Goal: Task Accomplishment & Management: Manage account settings

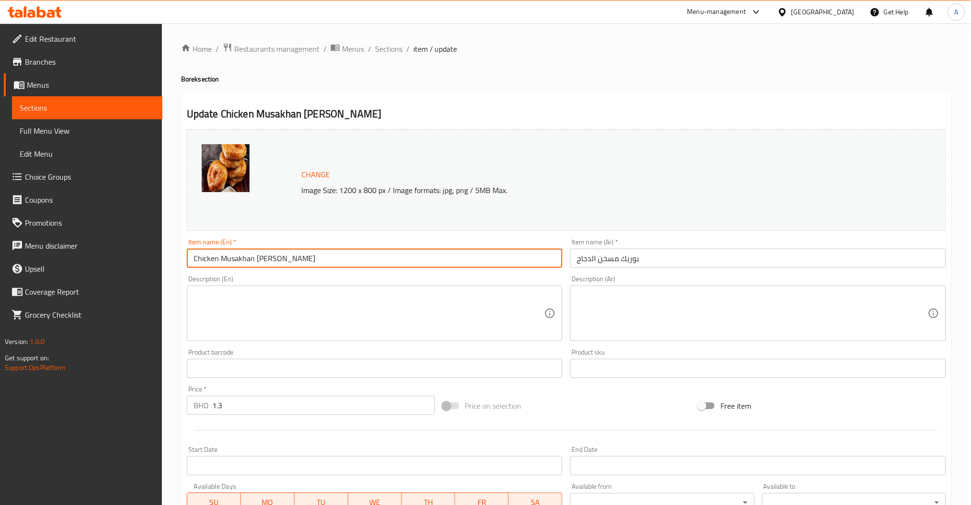
drag, startPoint x: 277, startPoint y: 262, endPoint x: 255, endPoint y: 265, distance: 22.4
click at [255, 265] on input "Chicken Musakhan [PERSON_NAME]" at bounding box center [375, 258] width 376 height 19
paste input "Chicken Musakhan Gul"
click at [312, 266] on input "Chicken Musakhan [PERSON_NAME]" at bounding box center [375, 258] width 376 height 19
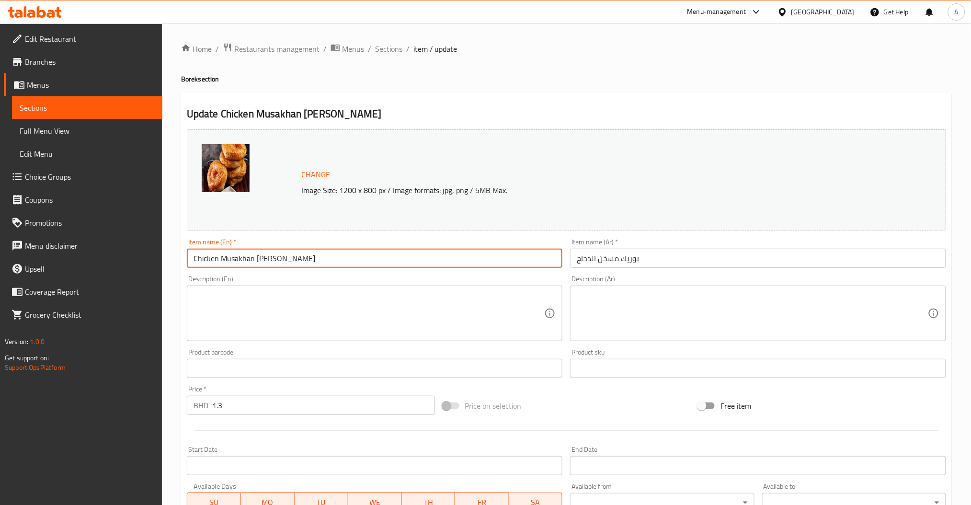
click at [312, 266] on input "Chicken Musakhan [PERSON_NAME]" at bounding box center [375, 258] width 376 height 19
paste input "Gul"
type input "Chicken Musakhan [PERSON_NAME]"
click at [621, 259] on input "بوريك مسخن الدجاج" at bounding box center [758, 258] width 376 height 19
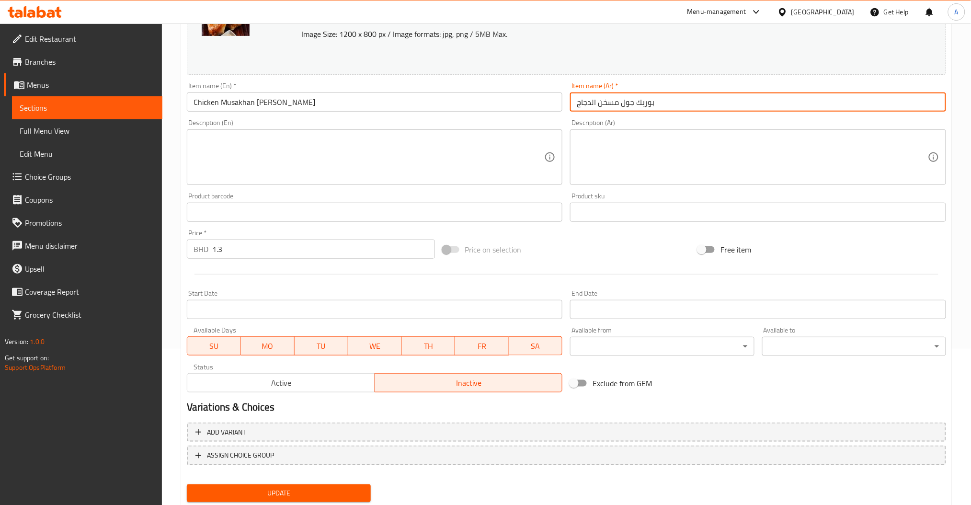
scroll to position [184, 0]
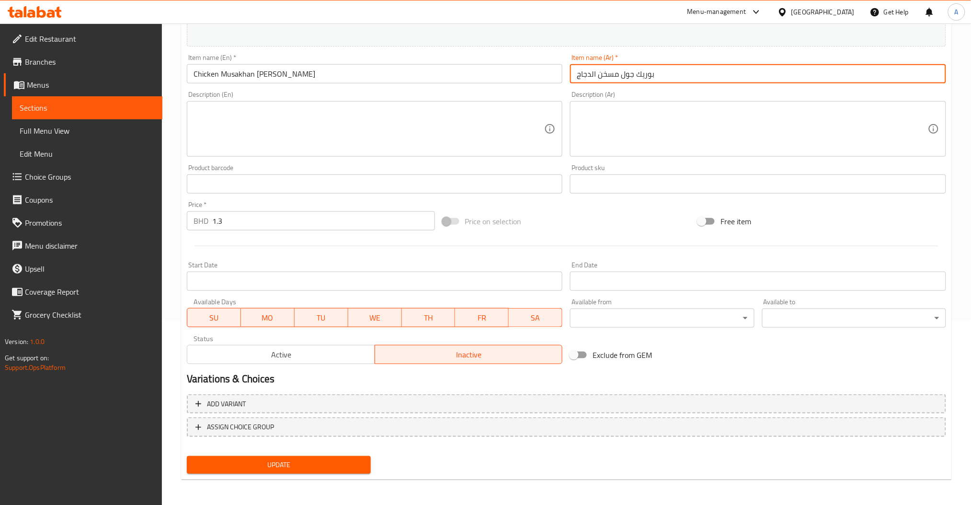
type input "بوريك جول مسخن الدجاج"
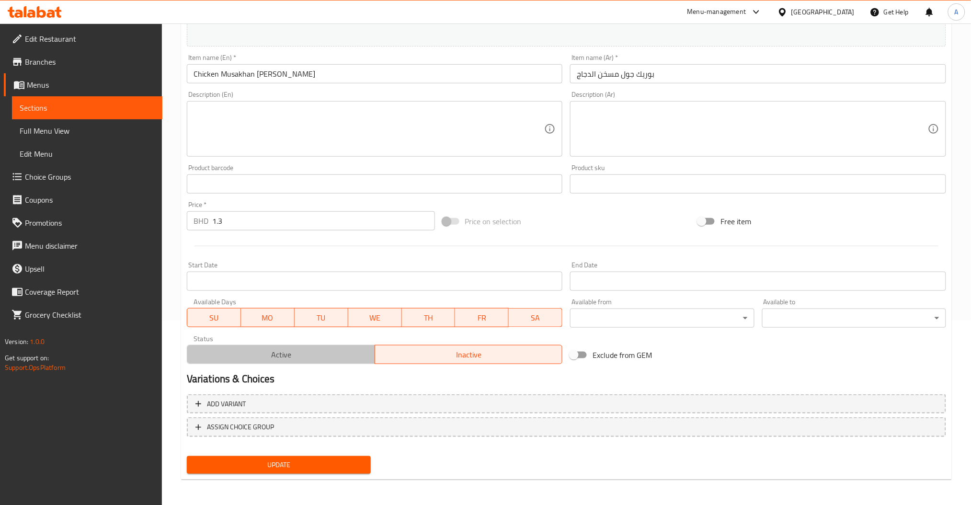
click at [287, 352] on span "Active" at bounding box center [281, 355] width 180 height 14
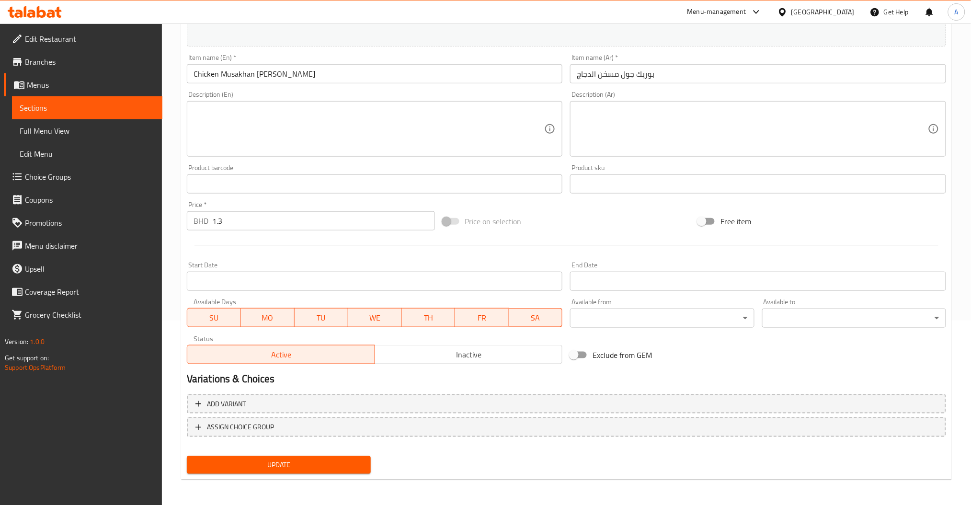
click at [286, 459] on span "Update" at bounding box center [279, 465] width 169 height 12
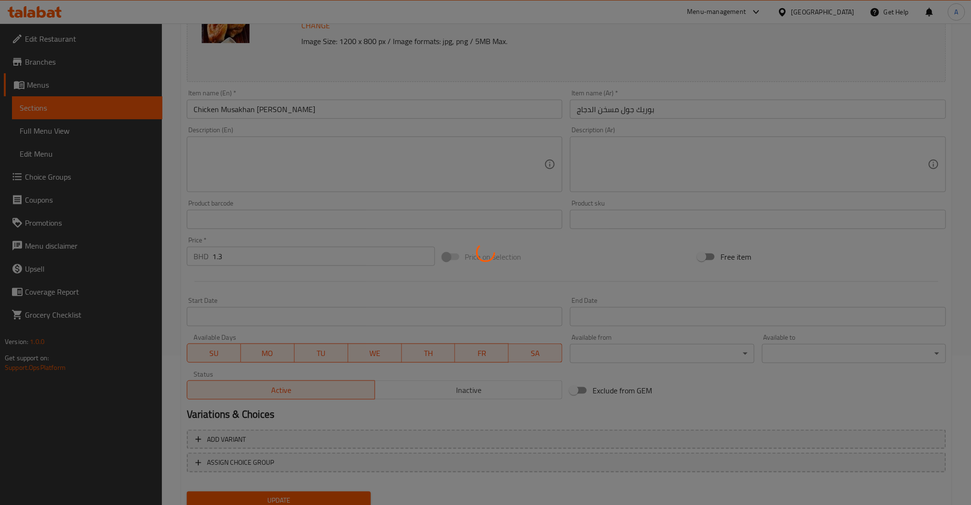
scroll to position [0, 0]
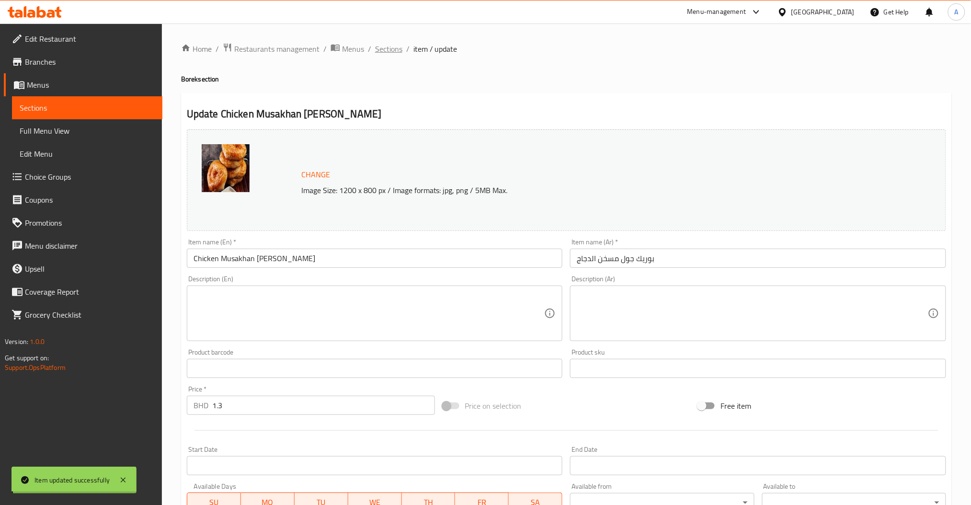
click at [387, 50] on span "Sections" at bounding box center [388, 48] width 27 height 11
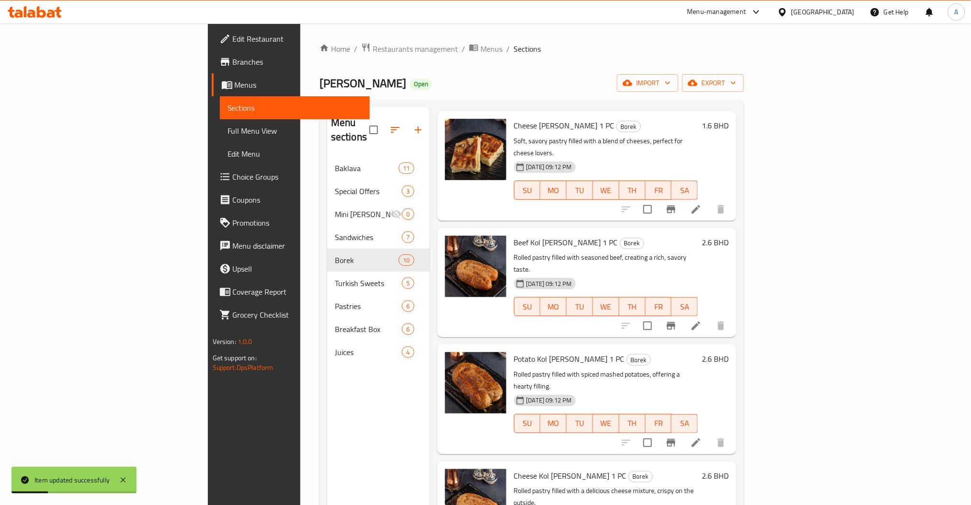
scroll to position [134, 0]
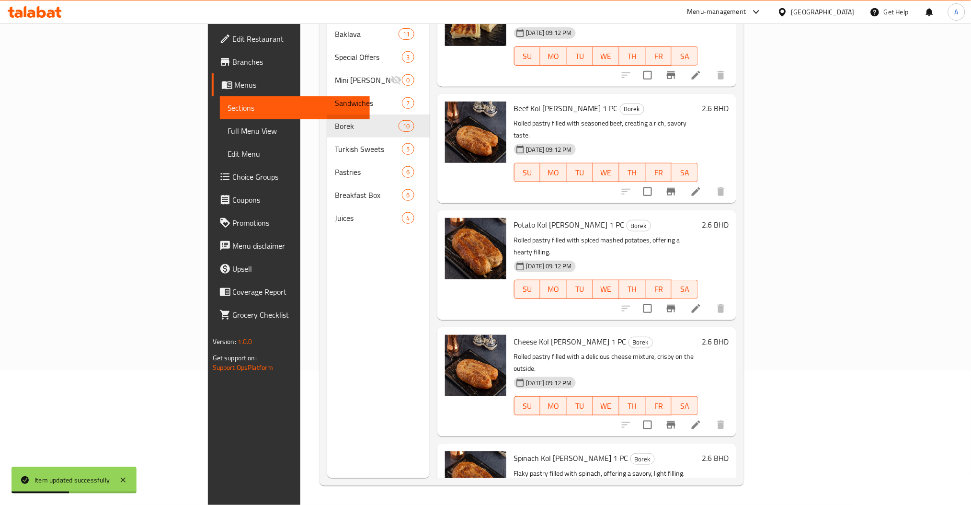
click at [514, 334] on span "Cheese Kol [PERSON_NAME] 1 PC" at bounding box center [570, 341] width 113 height 14
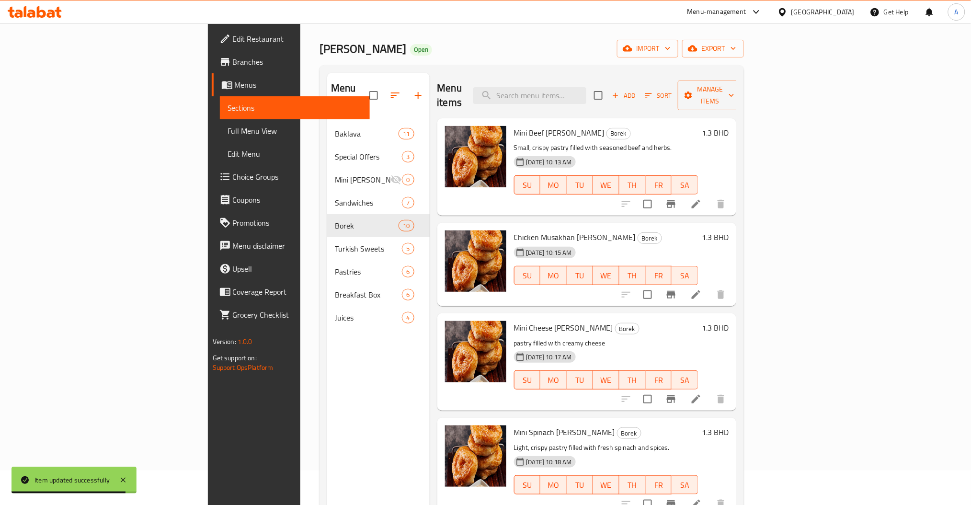
scroll to position [0, 0]
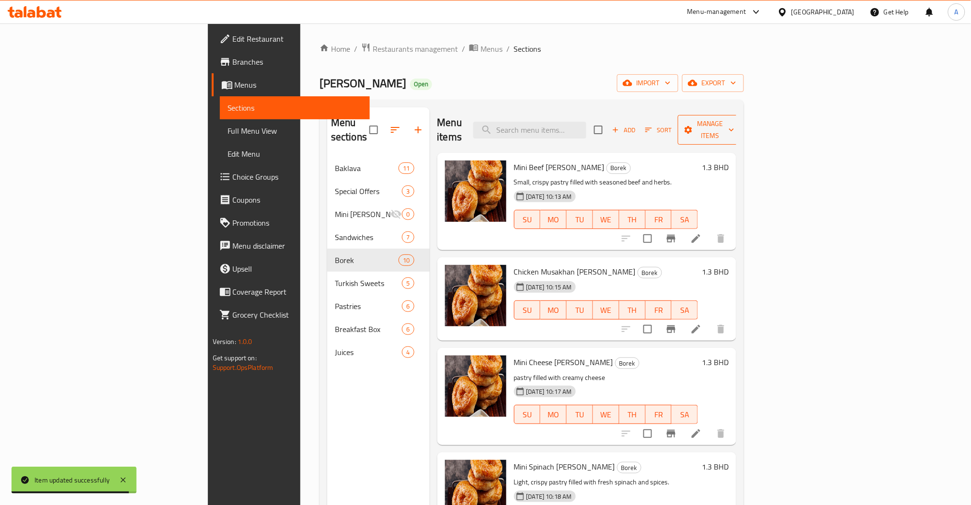
click at [734, 122] on span "Manage items" at bounding box center [710, 130] width 49 height 24
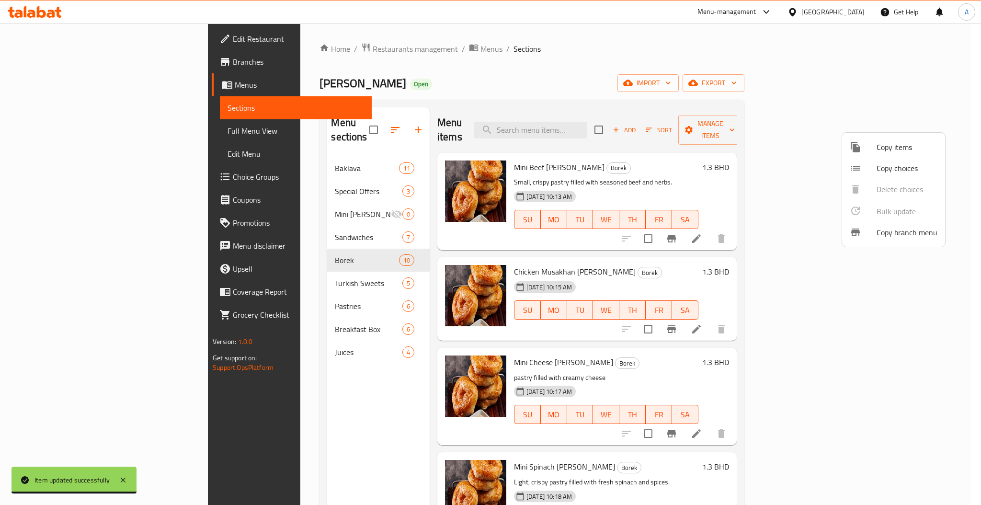
click at [872, 149] on div at bounding box center [863, 146] width 27 height 11
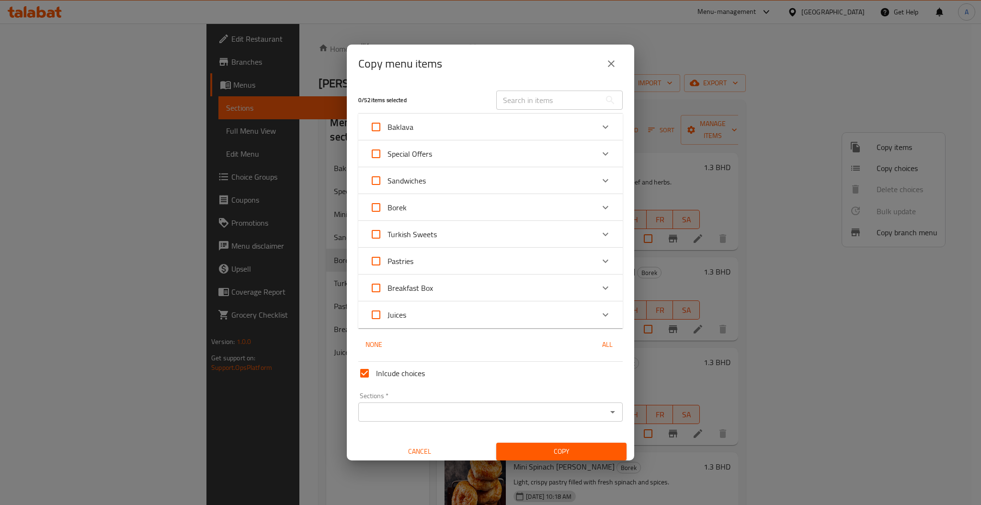
click at [532, 103] on input "text" at bounding box center [548, 100] width 104 height 19
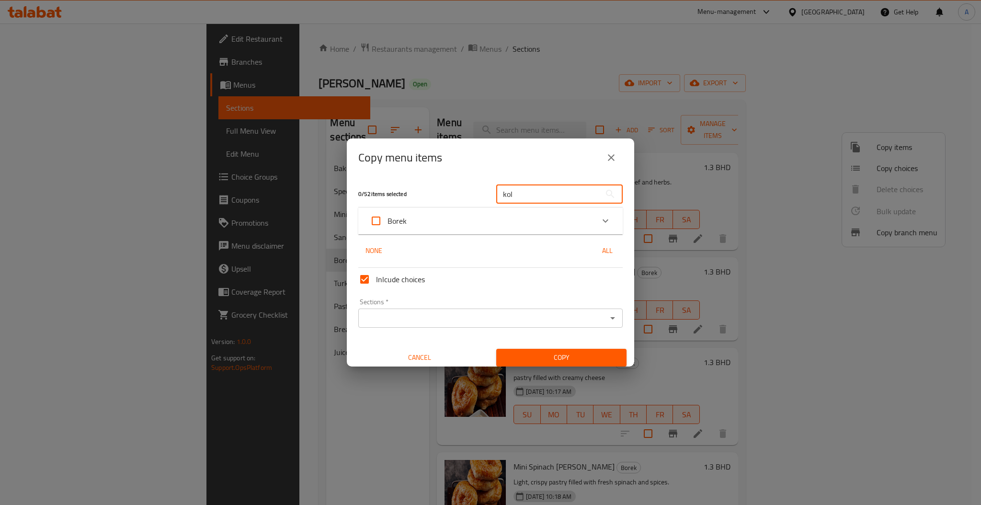
type input "kol"
click at [576, 221] on div "Borek" at bounding box center [482, 220] width 224 height 23
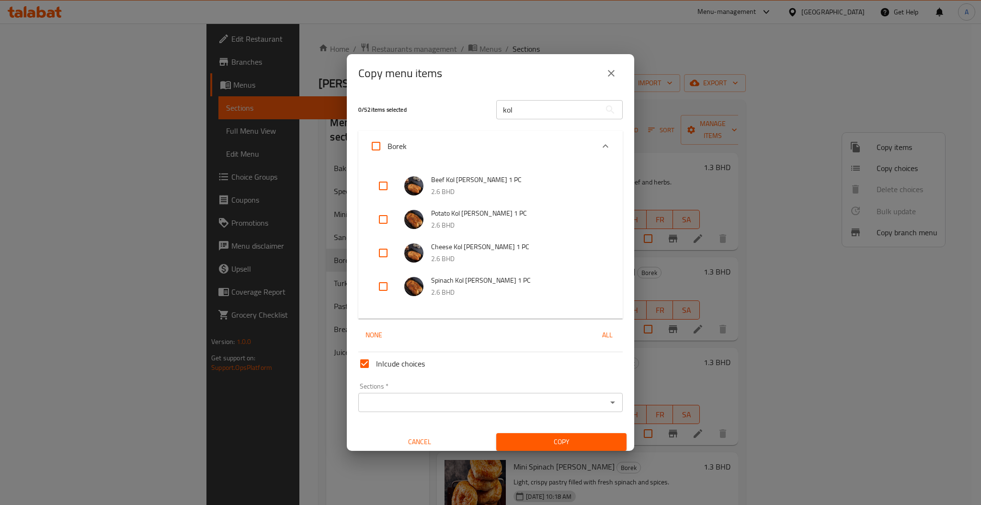
click at [384, 180] on input "checkbox" at bounding box center [383, 185] width 23 height 23
checkbox input "true"
click at [517, 412] on div "Sections *" at bounding box center [490, 402] width 264 height 19
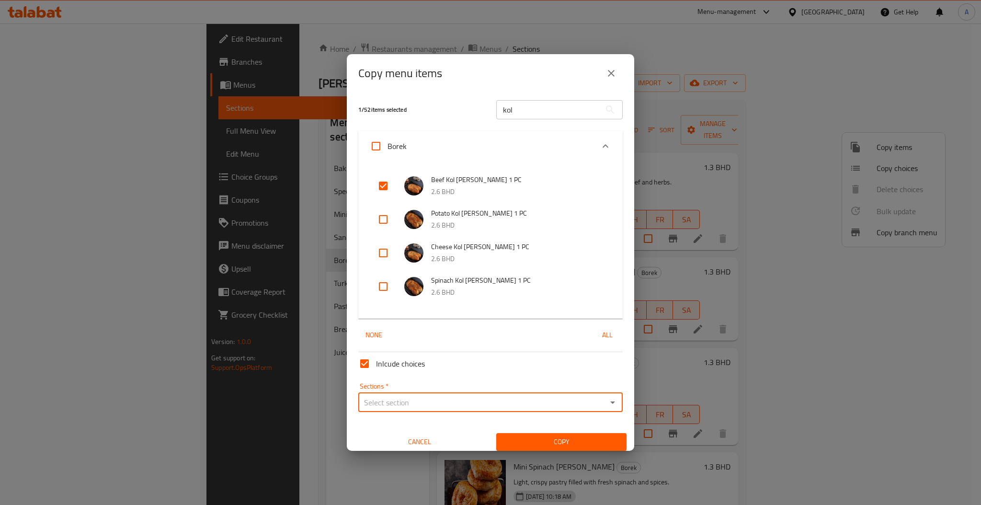
click at [515, 407] on input "Sections   *" at bounding box center [482, 402] width 243 height 13
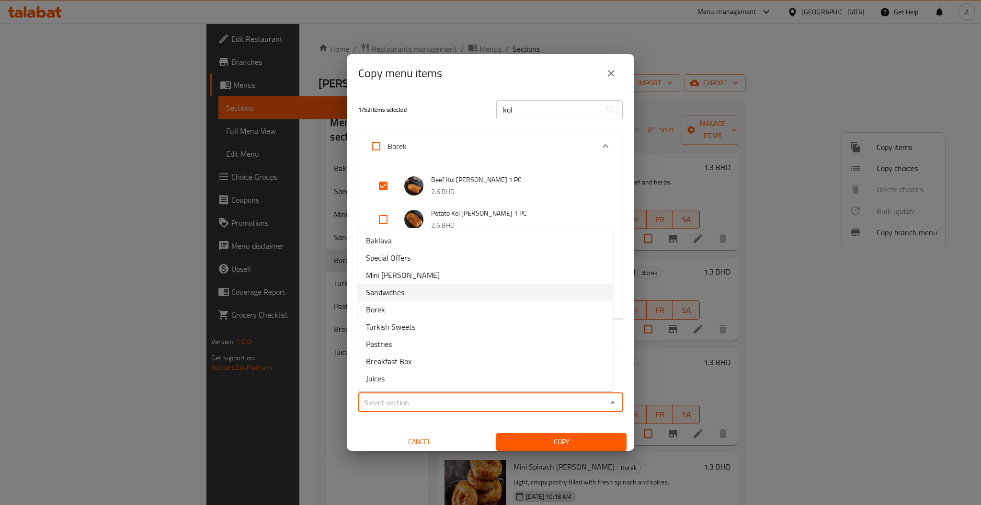
click at [411, 304] on li "Borek" at bounding box center [485, 309] width 255 height 17
type input "Borek"
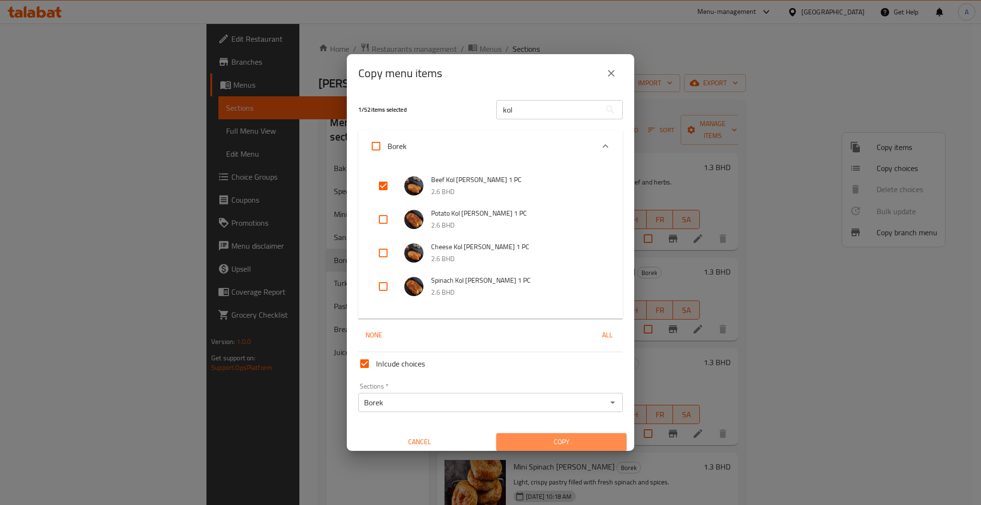
click at [561, 436] on span "Copy" at bounding box center [561, 442] width 115 height 12
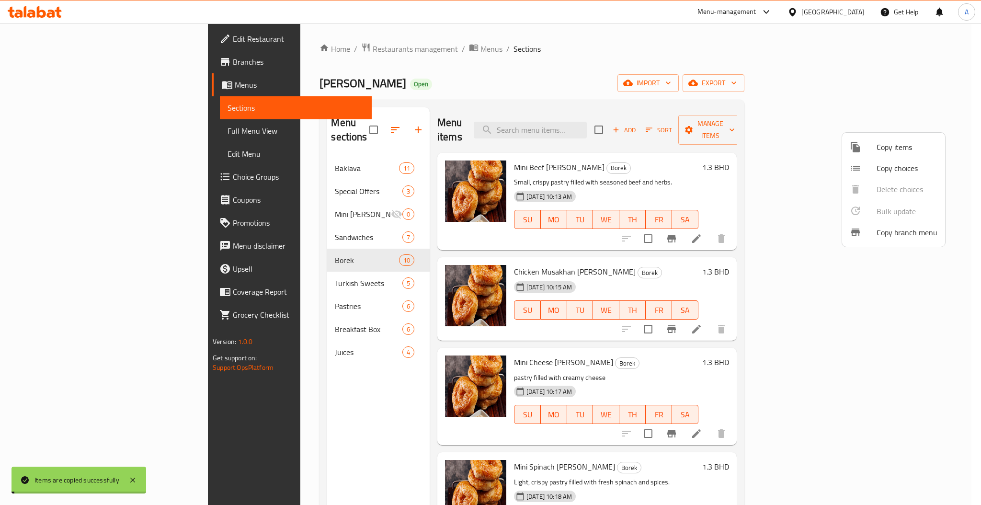
click at [688, 357] on div at bounding box center [490, 252] width 981 height 505
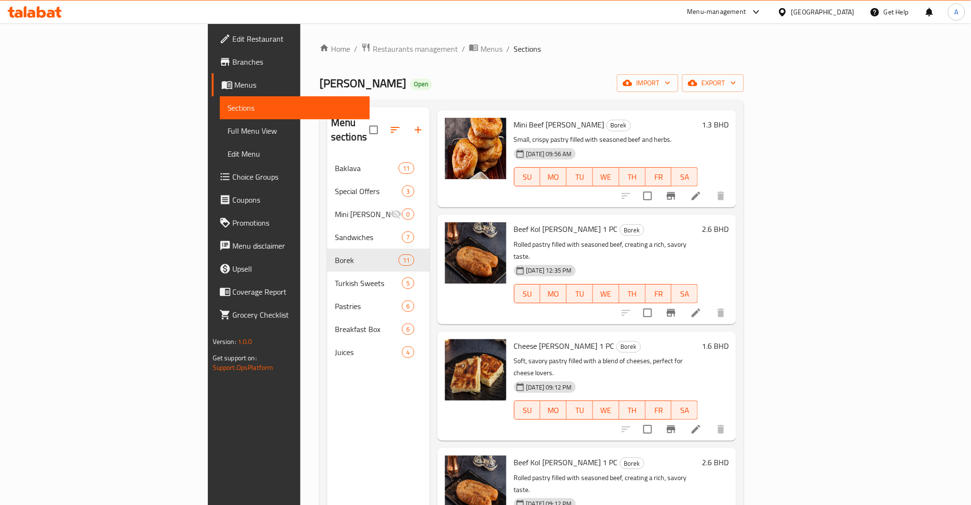
scroll to position [511, 0]
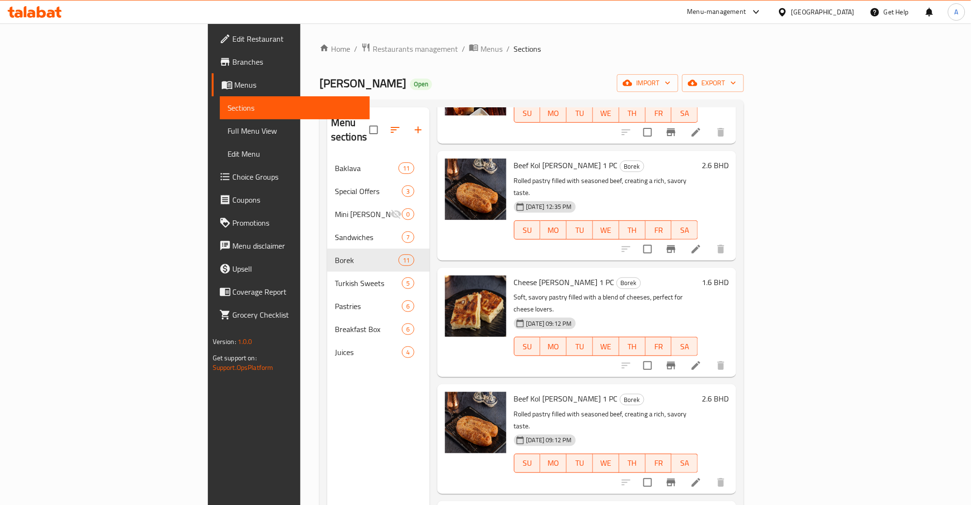
click at [710, 240] on li at bounding box center [696, 248] width 27 height 17
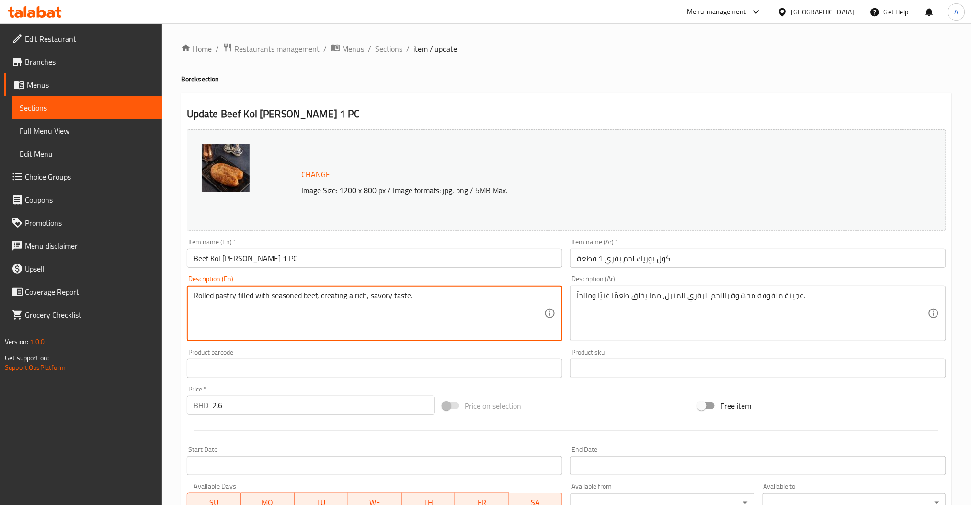
click at [401, 309] on textarea "Rolled pastry filled with seasoned beef, creating a rich, savory taste." at bounding box center [369, 314] width 351 height 46
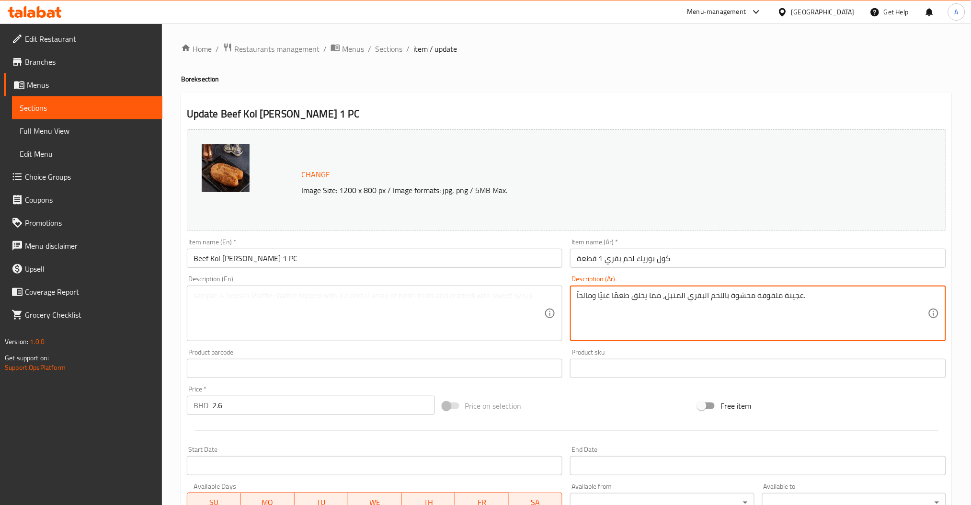
click at [652, 294] on textarea "عجينة ملفوفة محشوة باللحم البقري المتبل، مما يخلق طعمًا غنيًا ومالحاً." at bounding box center [752, 314] width 351 height 46
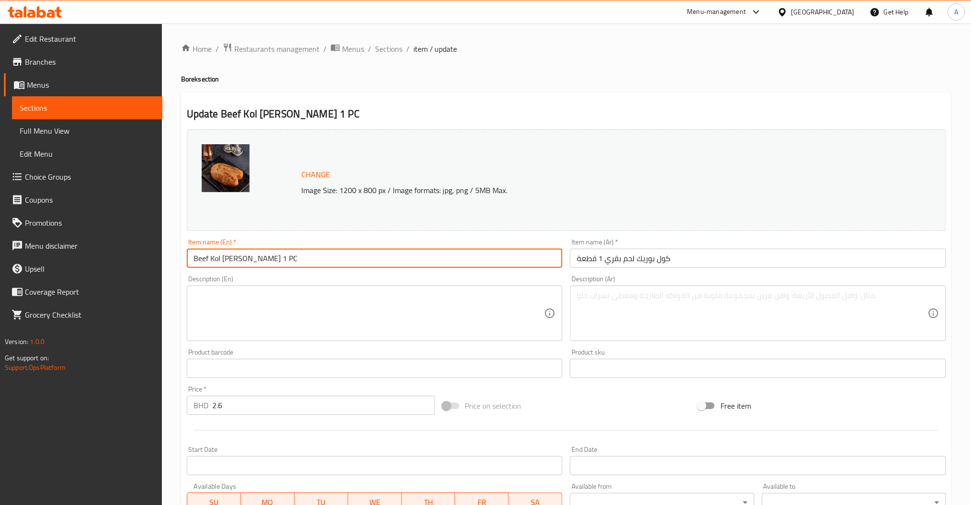
drag, startPoint x: 208, startPoint y: 258, endPoint x: 184, endPoint y: 262, distance: 23.8
click at [184, 262] on div "Item name (En)   * Beef Kol [PERSON_NAME] 1 PC Item name (En) *" at bounding box center [375, 253] width 384 height 37
type input "Chicken Musakhan Kol [PERSON_NAME] 1 PC"
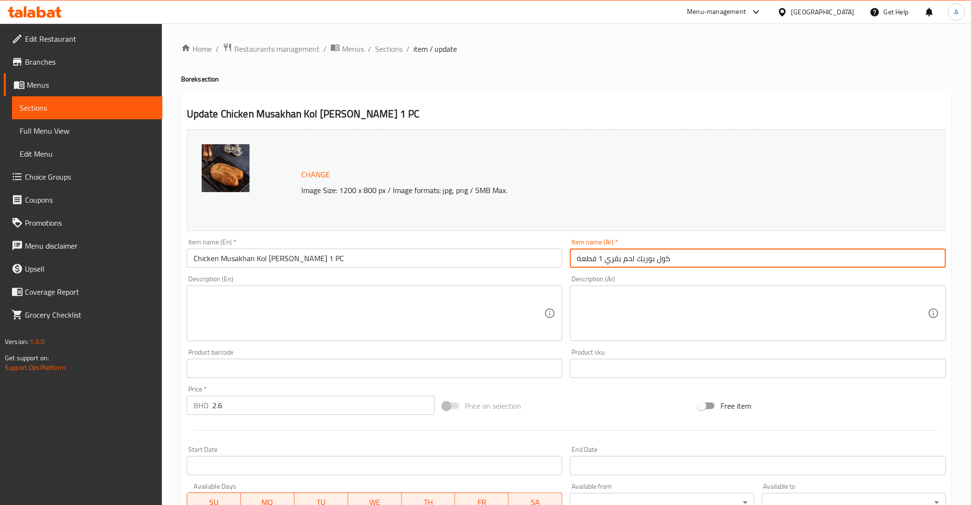
drag, startPoint x: 634, startPoint y: 261, endPoint x: 572, endPoint y: 261, distance: 62.3
click at [572, 261] on input "كول بوريك لحم بقري 1 قطعة" at bounding box center [758, 258] width 376 height 19
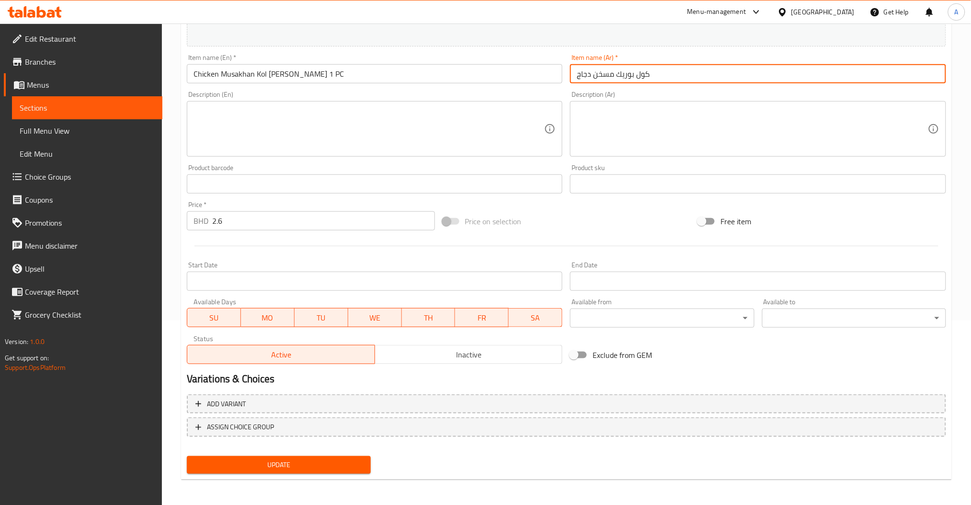
type input "كول بوريك مسخن دجاج"
click at [291, 466] on span "Update" at bounding box center [279, 465] width 169 height 12
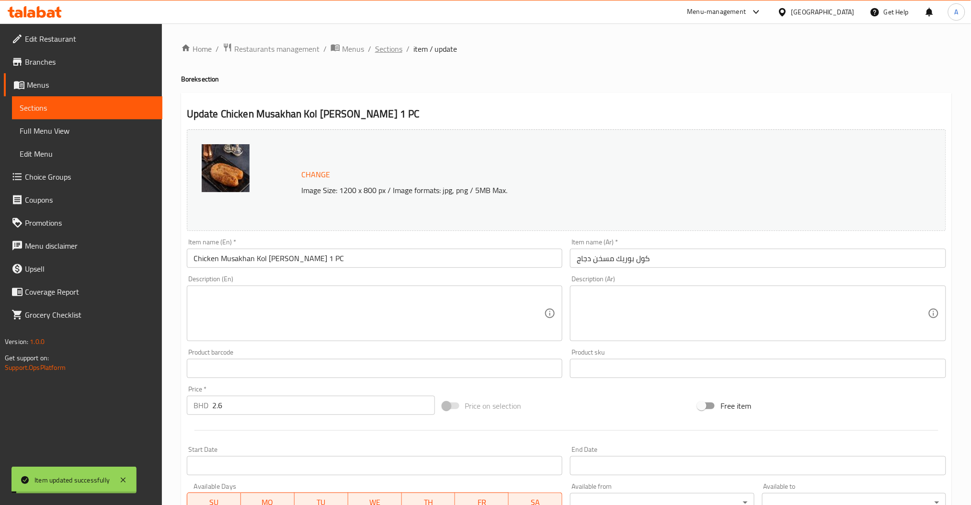
click at [385, 49] on span "Sections" at bounding box center [388, 48] width 27 height 11
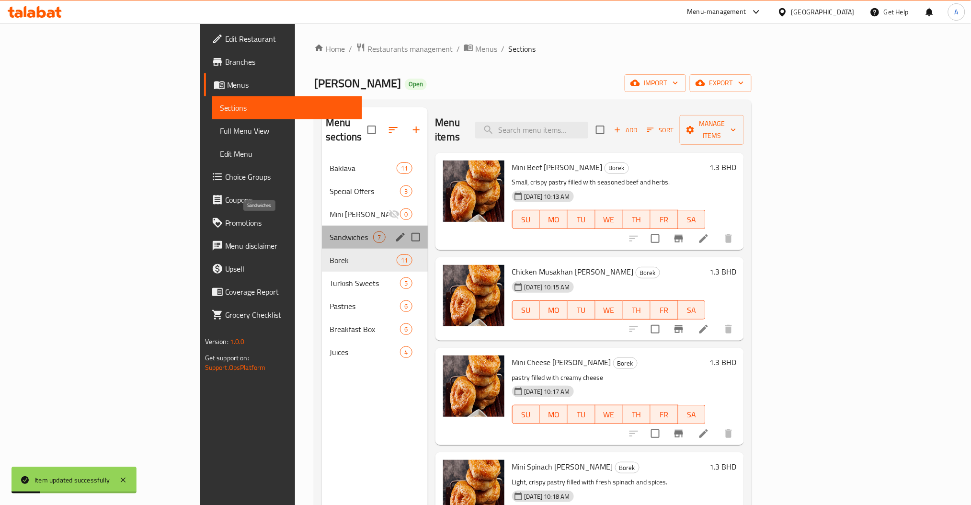
click at [330, 231] on span "Sandwiches" at bounding box center [352, 236] width 44 height 11
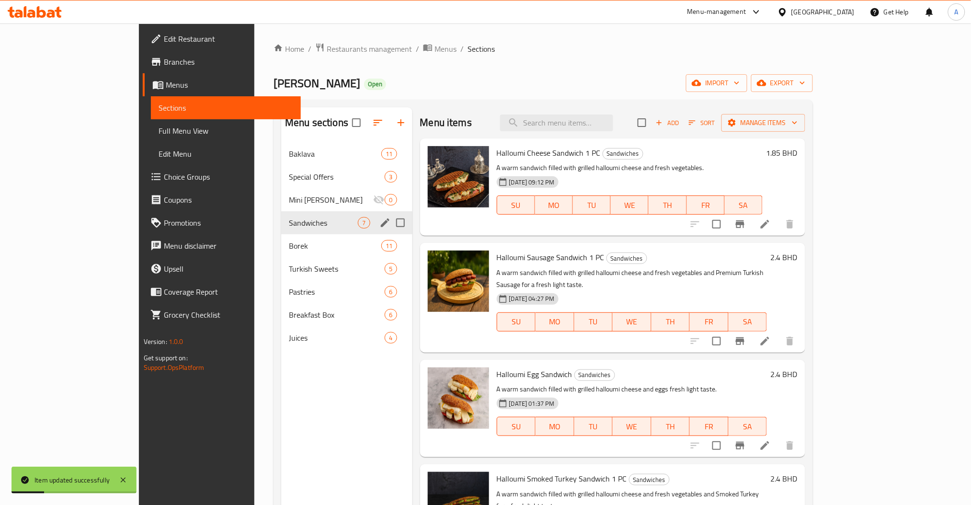
click at [289, 243] on span "Borek" at bounding box center [335, 245] width 92 height 11
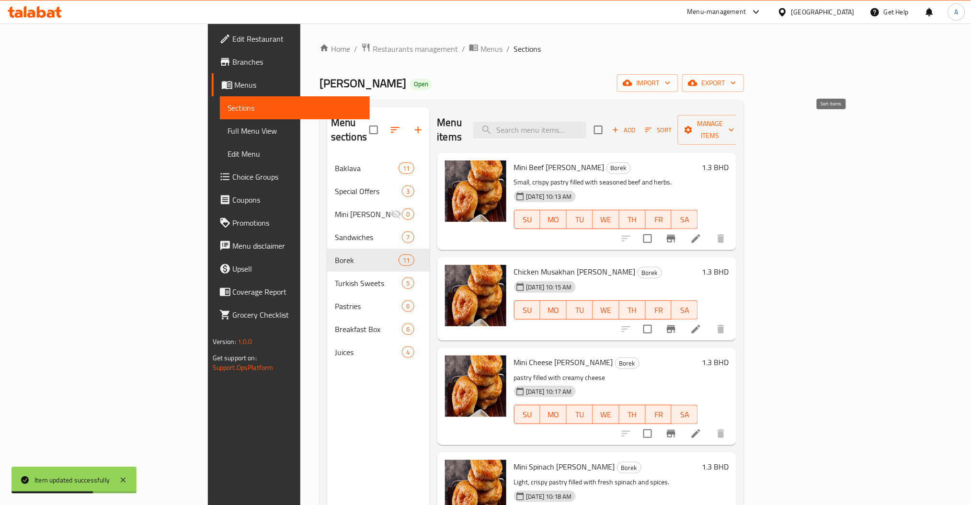
click at [672, 125] on span "Sort" at bounding box center [658, 130] width 26 height 11
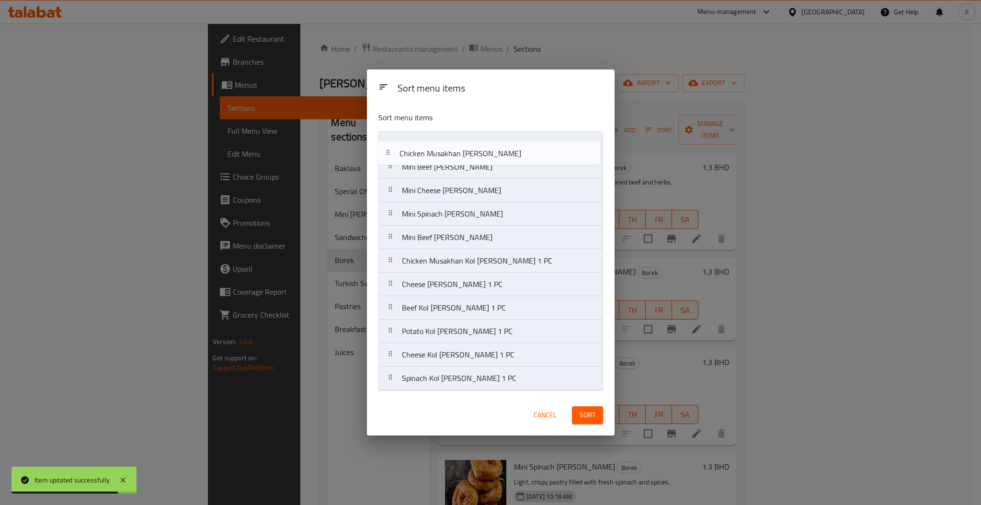
drag, startPoint x: 395, startPoint y: 171, endPoint x: 393, endPoint y: 145, distance: 26.0
click at [393, 145] on nav "Mini Beef [PERSON_NAME] Chicken Musakhan [PERSON_NAME] Mini Cheese [PERSON_NAME…" at bounding box center [490, 260] width 225 height 259
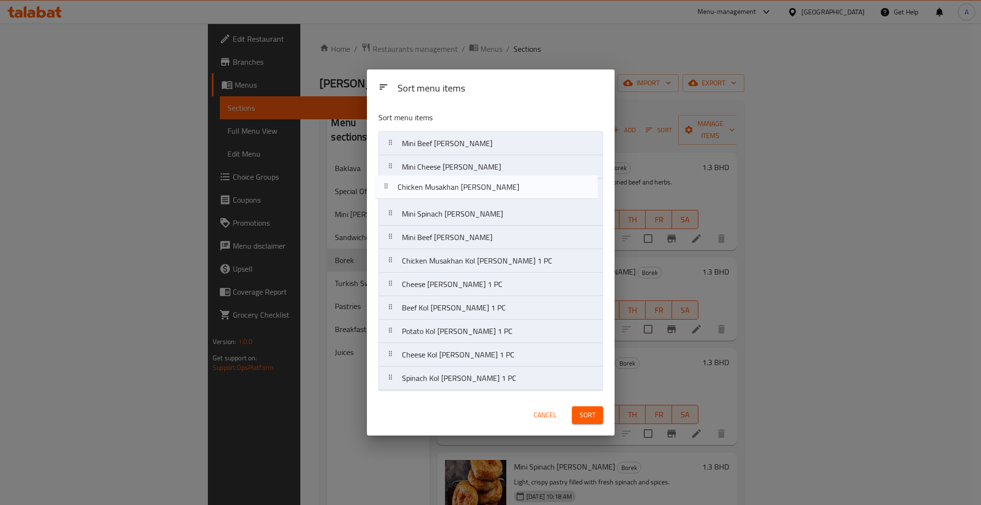
drag, startPoint x: 402, startPoint y: 147, endPoint x: 397, endPoint y: 195, distance: 48.6
click at [397, 195] on nav "Chicken Musakhan [PERSON_NAME] Mini Beef [PERSON_NAME] Mini Cheese [PERSON_NAME…" at bounding box center [490, 260] width 225 height 259
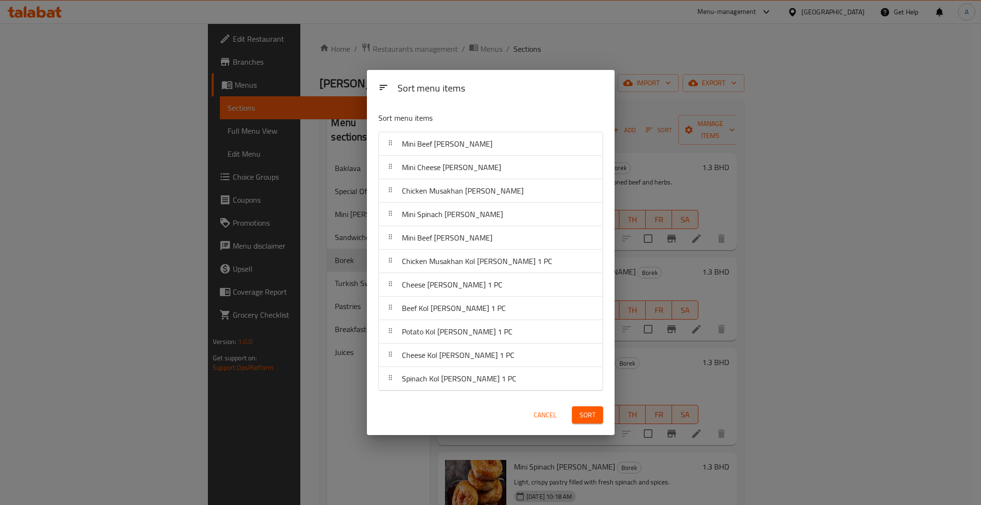
drag, startPoint x: 396, startPoint y: 259, endPoint x: 399, endPoint y: 302, distance: 42.8
click at [399, 302] on nav "Mini Beef [PERSON_NAME] Mini Cheese [PERSON_NAME] Chicken Musakhan [PERSON_NAME…" at bounding box center [490, 261] width 225 height 259
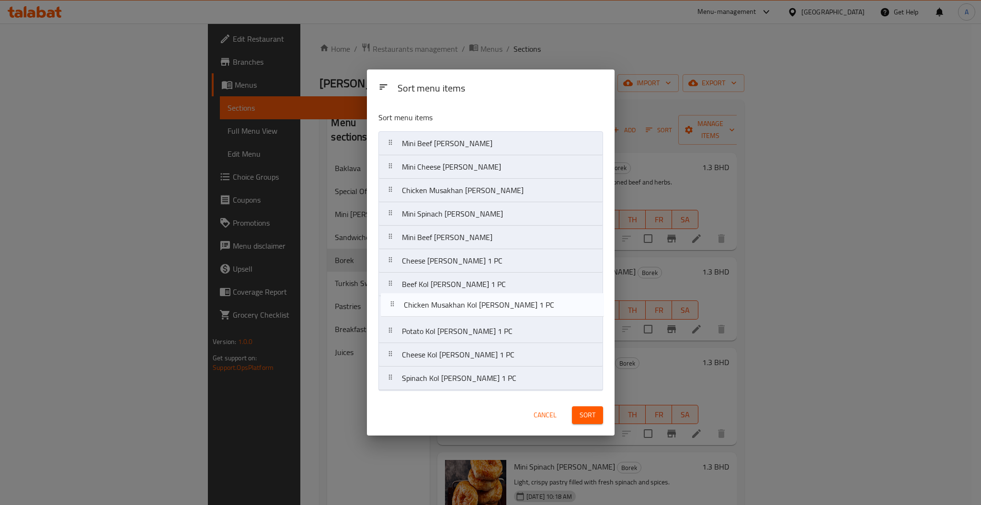
drag, startPoint x: 399, startPoint y: 263, endPoint x: 399, endPoint y: 309, distance: 46.0
click at [399, 309] on nav "Mini Beef [PERSON_NAME] Mini Cheese [PERSON_NAME] Chicken Musakhan [PERSON_NAME…" at bounding box center [490, 260] width 225 height 259
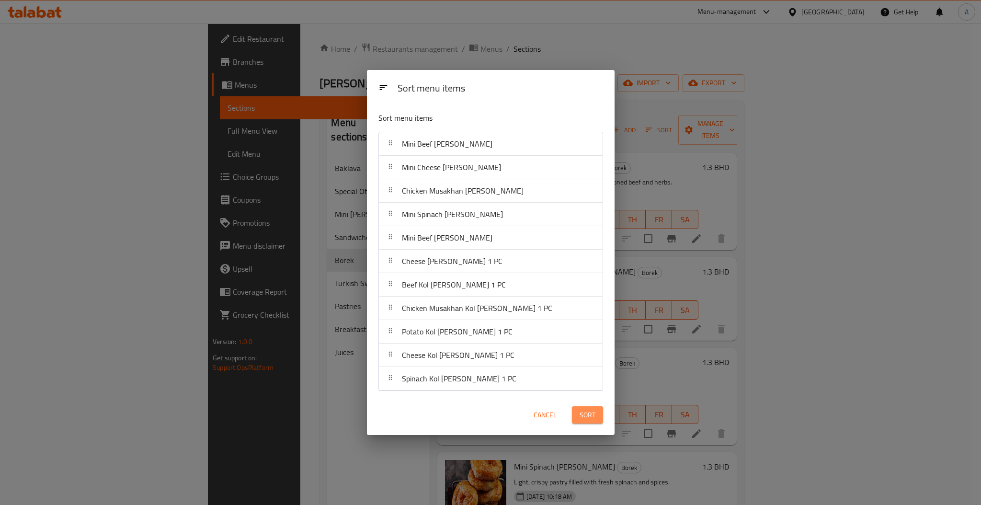
click at [584, 413] on span "Sort" at bounding box center [588, 415] width 16 height 12
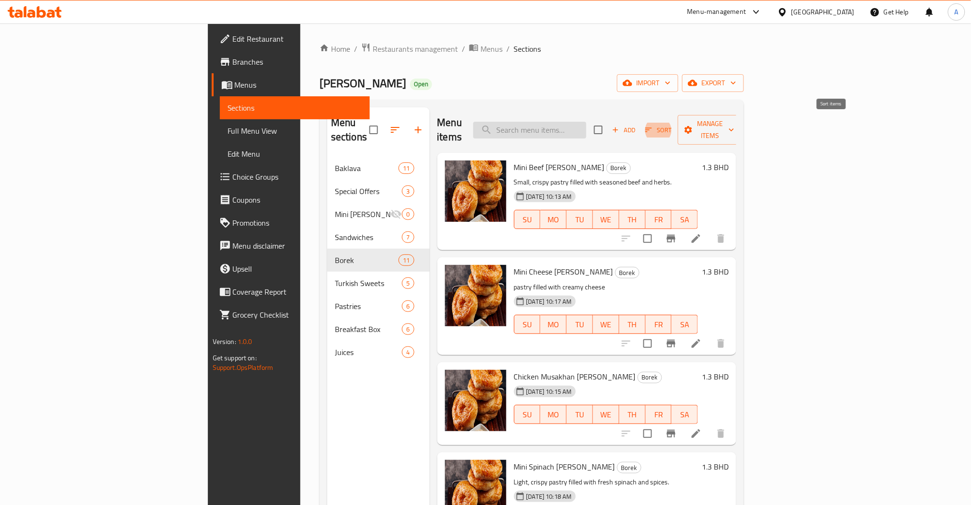
click at [586, 131] on input "search" at bounding box center [529, 130] width 113 height 17
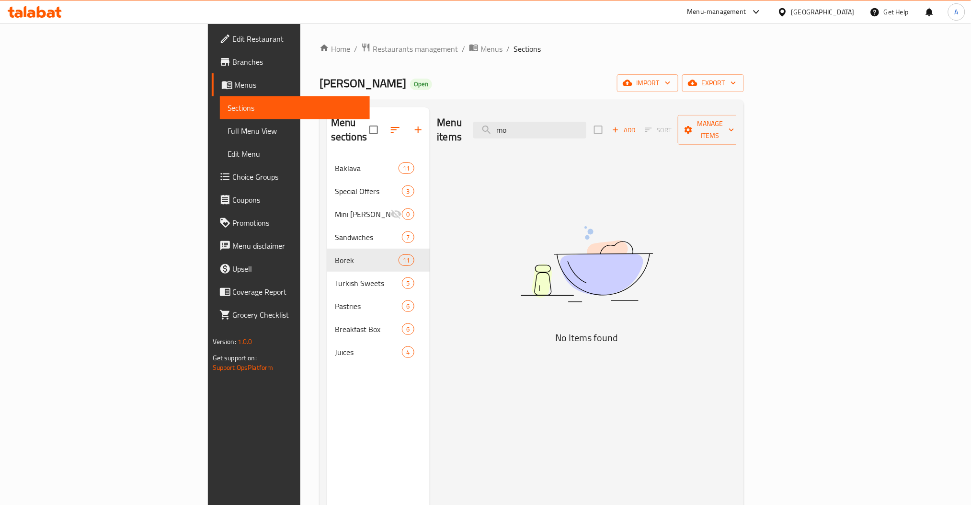
type input "m"
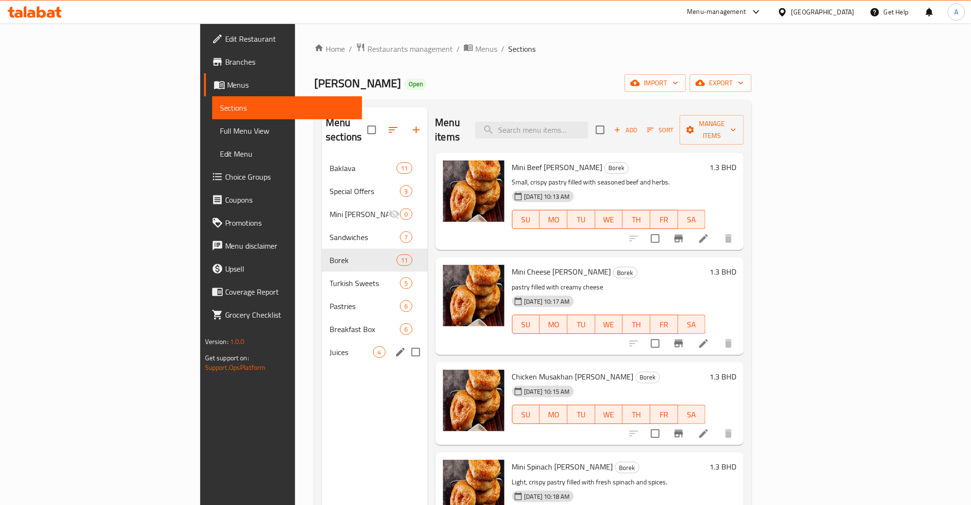
click at [322, 344] on div "Juices 4" at bounding box center [374, 352] width 105 height 23
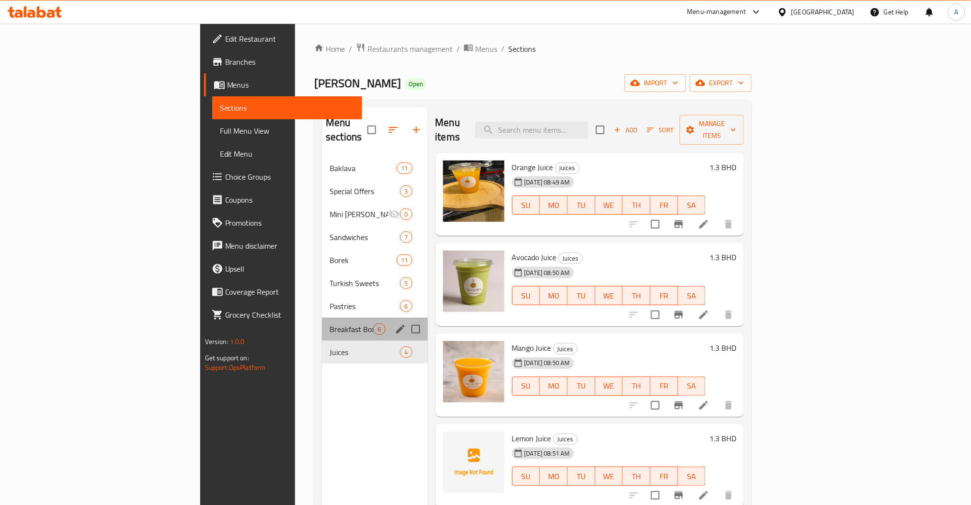
click at [322, 322] on div "Breakfast Box 6" at bounding box center [374, 329] width 105 height 23
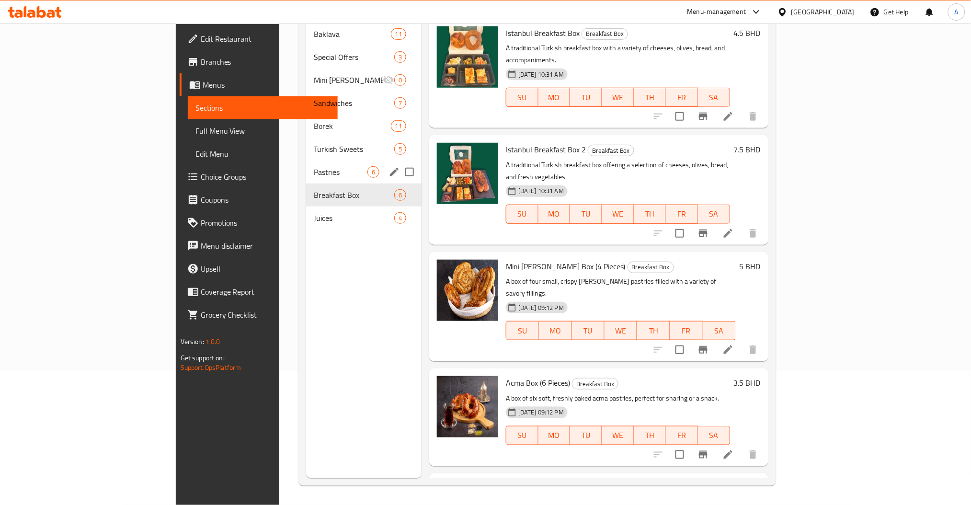
click at [306, 165] on div "Pastries 6" at bounding box center [363, 171] width 115 height 23
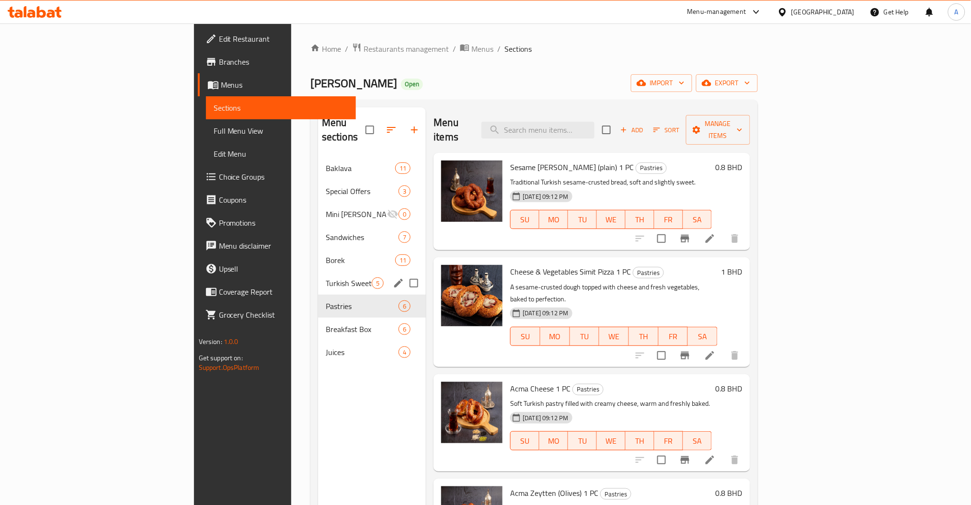
click at [326, 277] on span "Turkish Sweets" at bounding box center [349, 282] width 46 height 11
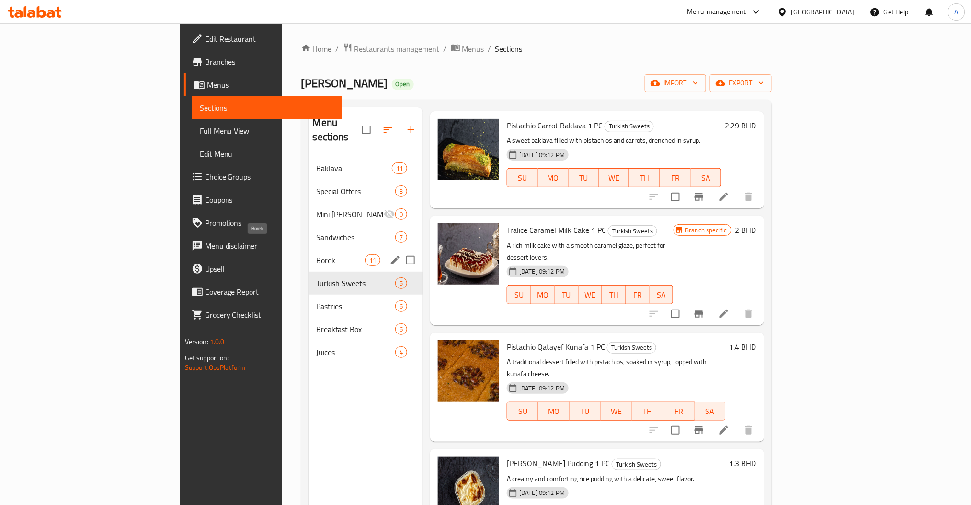
click at [317, 254] on span "Borek" at bounding box center [341, 259] width 48 height 11
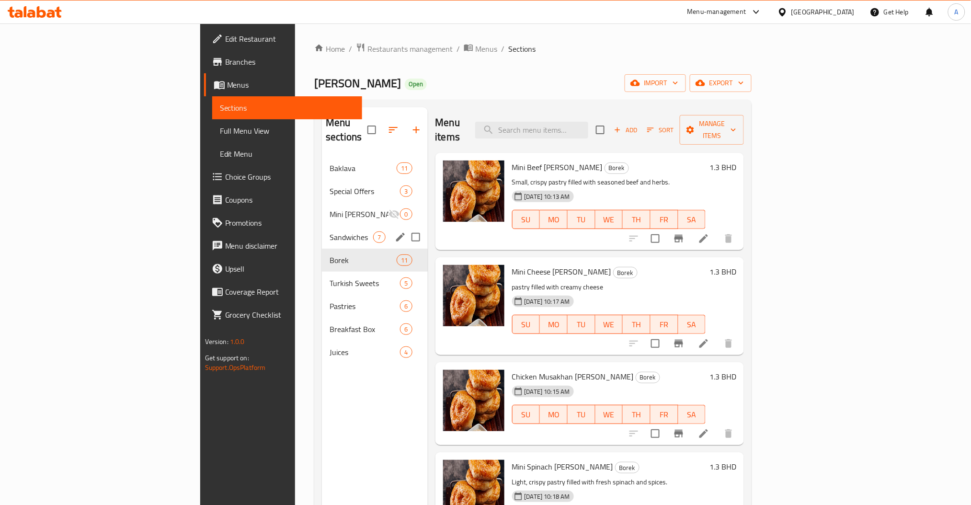
click at [322, 232] on div "Sandwiches 7" at bounding box center [374, 237] width 105 height 23
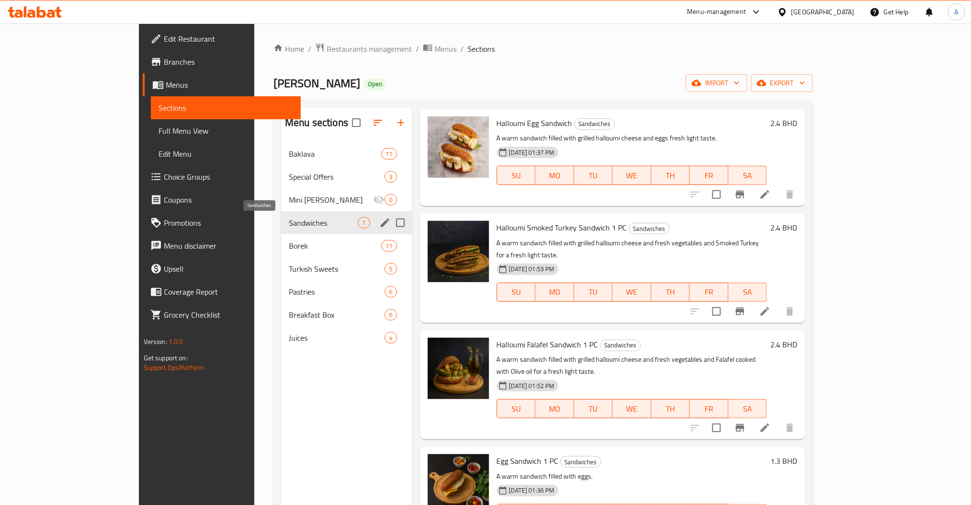
click at [281, 207] on div "Mini [PERSON_NAME] 0" at bounding box center [346, 199] width 131 height 23
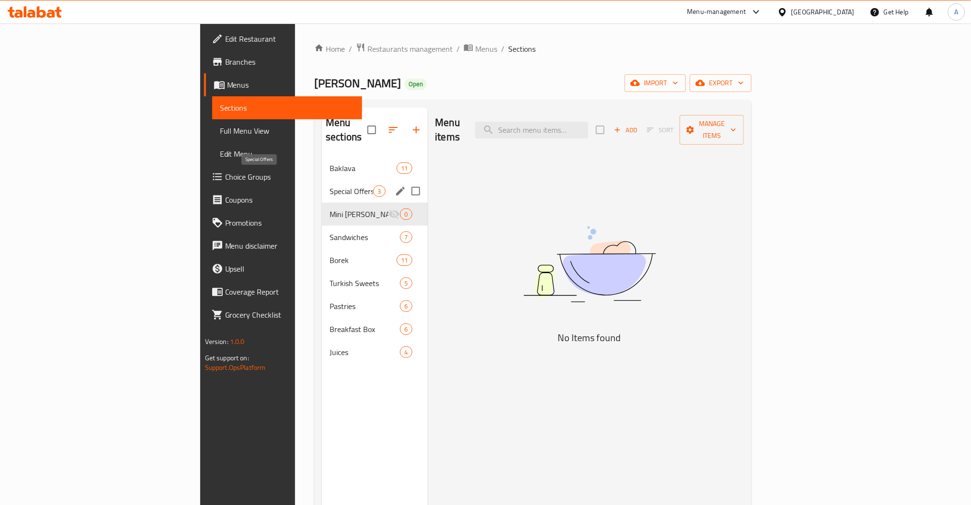
click at [330, 185] on span "Special Offers" at bounding box center [352, 190] width 44 height 11
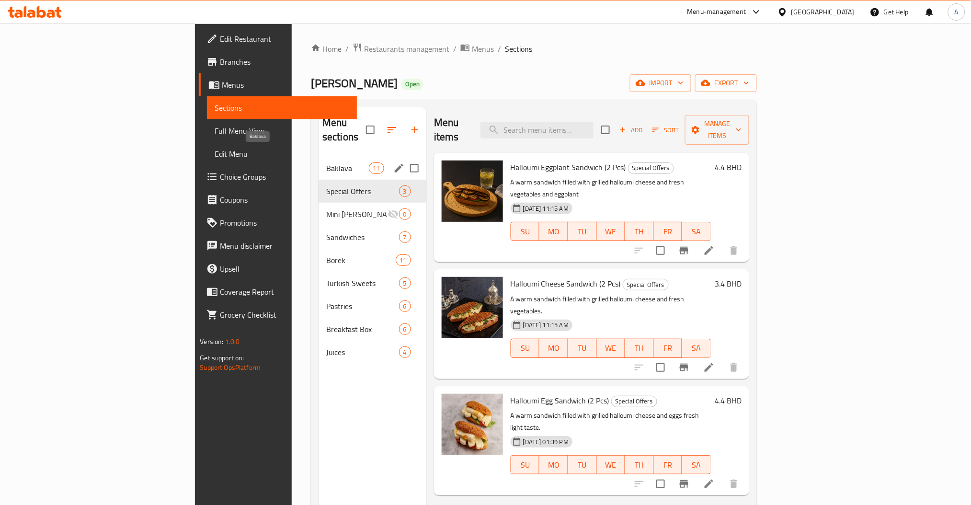
click at [326, 162] on span "Baklava" at bounding box center [347, 167] width 42 height 11
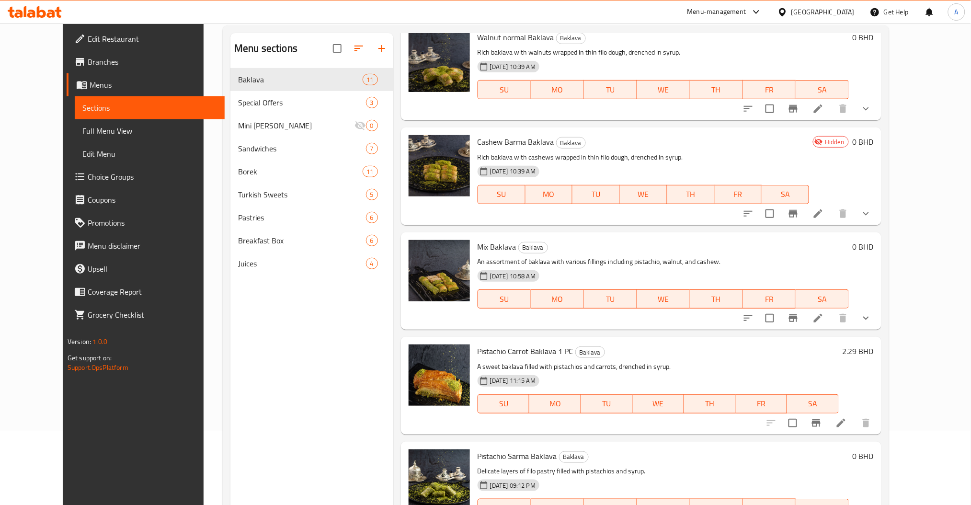
scroll to position [134, 0]
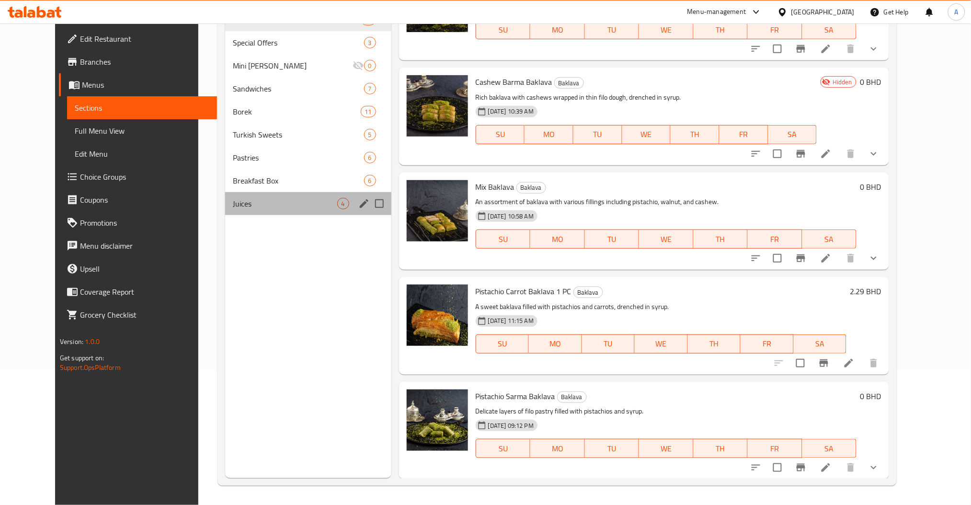
click at [236, 195] on div "Juices 4" at bounding box center [308, 203] width 166 height 23
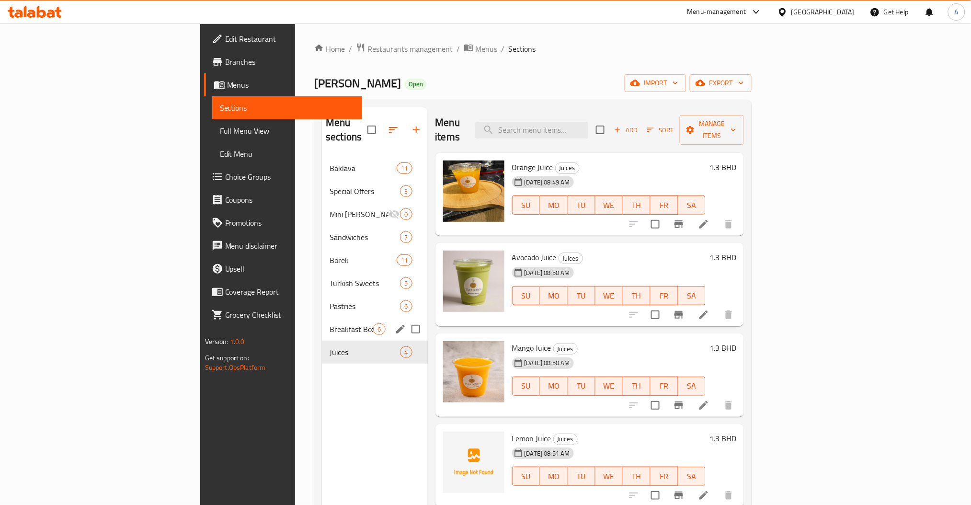
click at [322, 318] on div "Breakfast Box 6" at bounding box center [374, 329] width 105 height 23
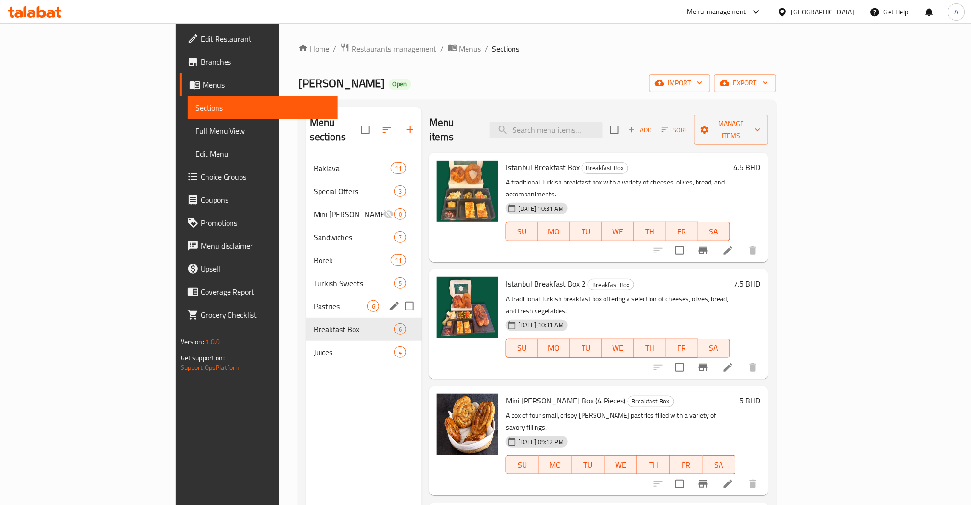
click at [306, 295] on div "Pastries 6" at bounding box center [363, 306] width 115 height 23
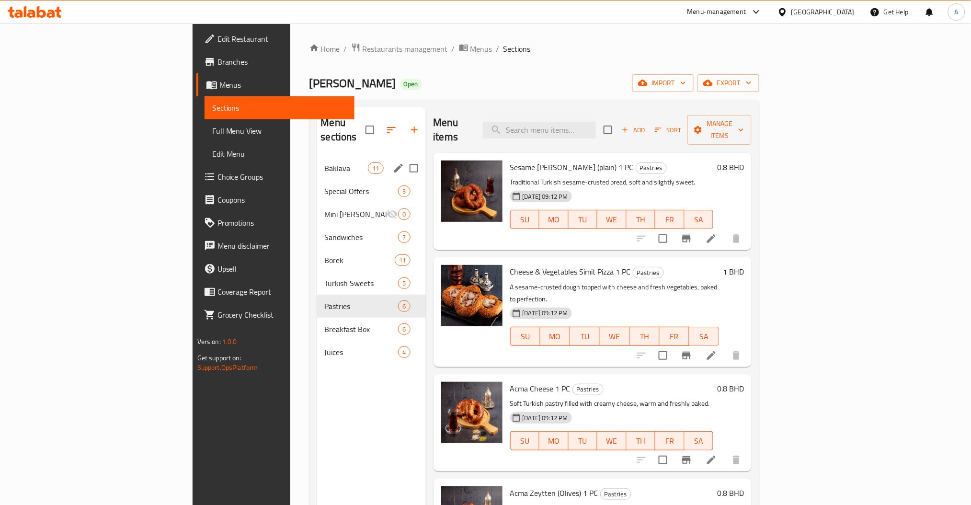
click at [325, 162] on span "Baklava" at bounding box center [347, 167] width 44 height 11
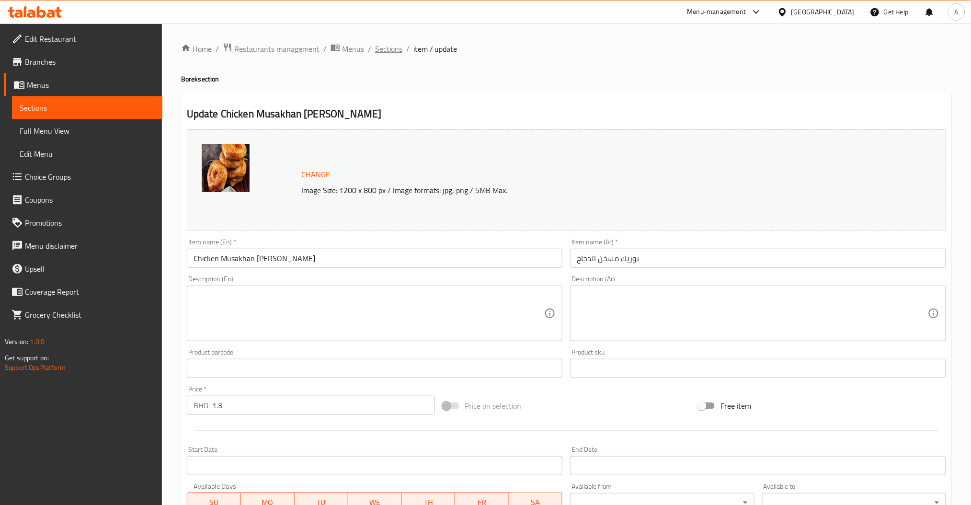
click at [389, 45] on span "Sections" at bounding box center [388, 48] width 27 height 11
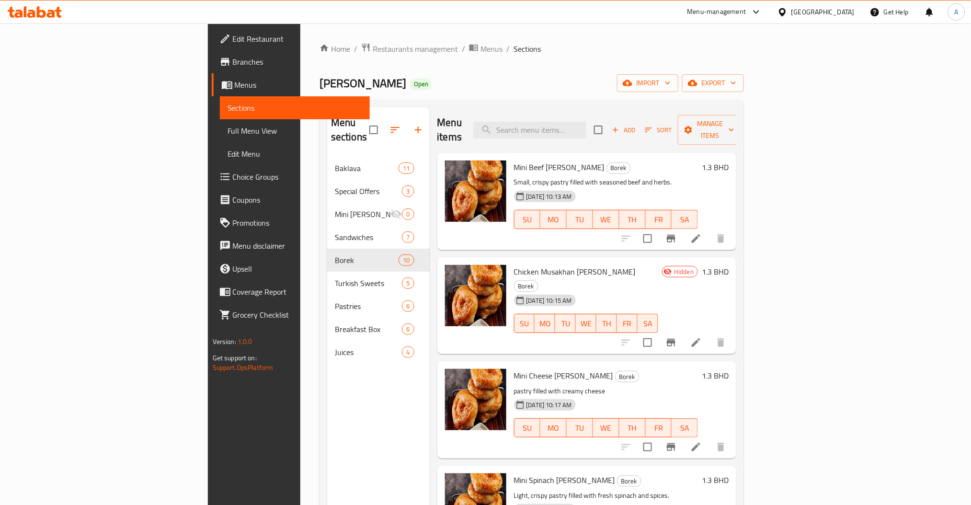
click at [702, 233] on icon at bounding box center [695, 238] width 11 height 11
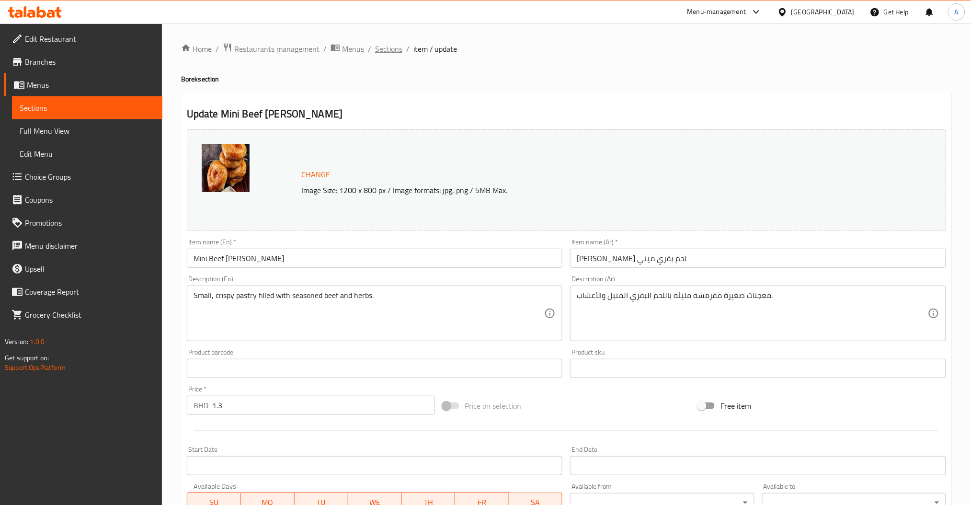
click at [384, 53] on span "Sections" at bounding box center [388, 48] width 27 height 11
